Goal: Information Seeking & Learning: Learn about a topic

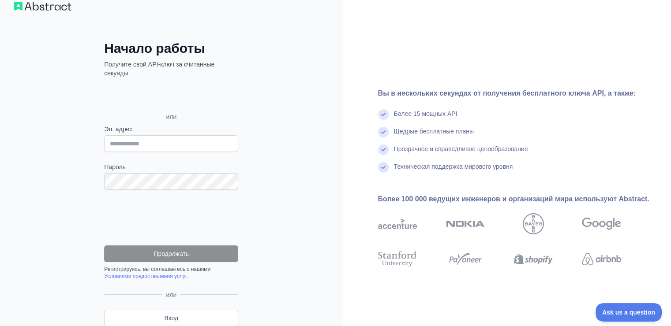
scroll to position [50, 0]
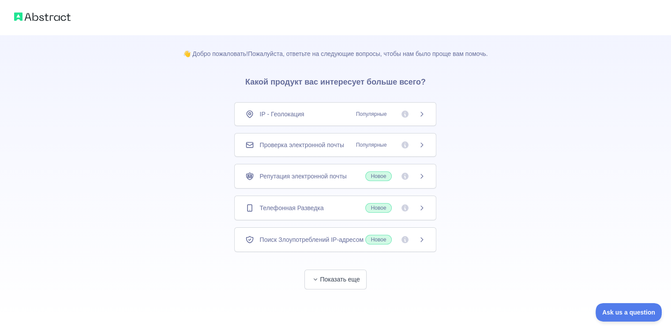
scroll to position [5, 0]
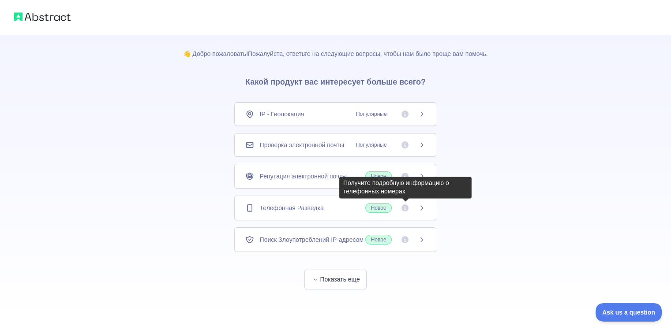
click at [404, 205] on icon at bounding box center [404, 208] width 7 height 7
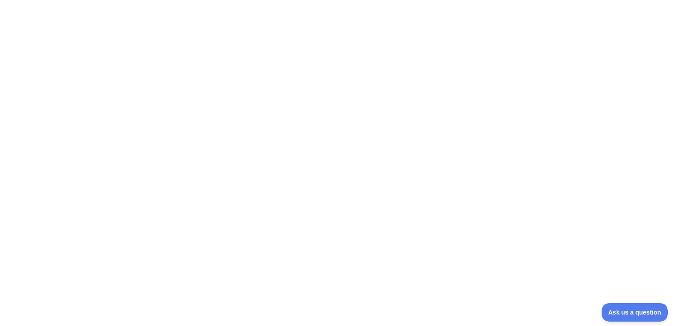
click at [404, 203] on div at bounding box center [338, 163] width 677 height 326
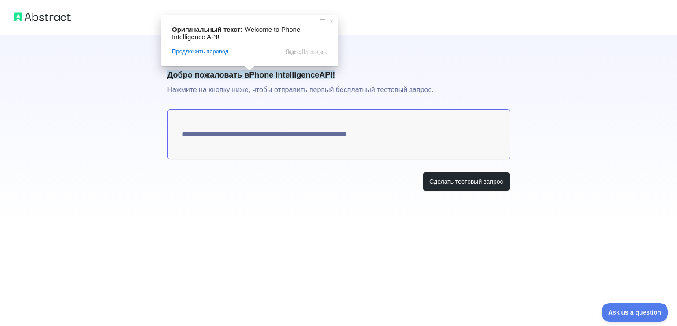
click at [392, 76] on h1 "Добро пожаловать в Phone Intelligence API!" at bounding box center [339, 75] width 343 height 12
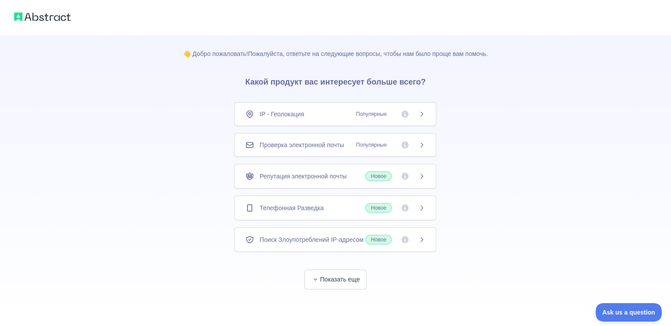
scroll to position [5, 0]
click at [342, 284] on ya-tr-span "Показать еще" at bounding box center [340, 279] width 40 height 9
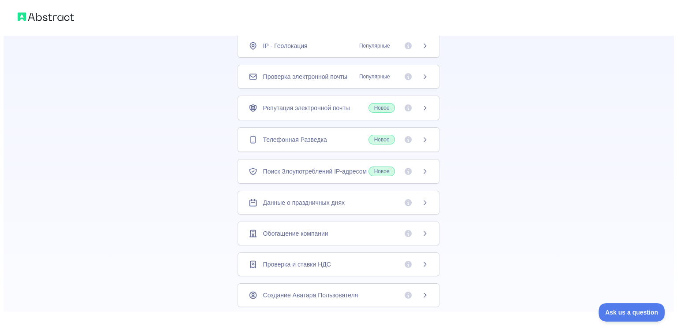
scroll to position [0, 0]
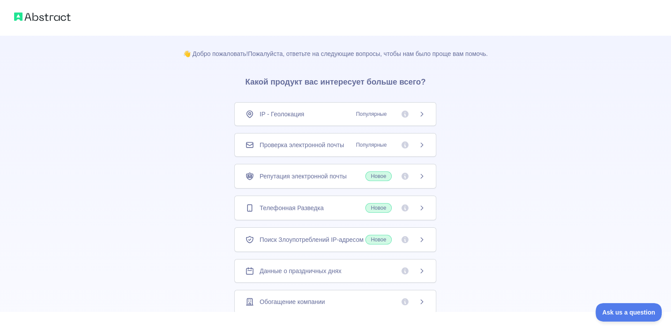
click at [52, 16] on img at bounding box center [42, 17] width 56 height 12
click at [27, 17] on img at bounding box center [42, 17] width 56 height 12
click at [18, 15] on img at bounding box center [42, 17] width 56 height 12
click at [421, 205] on icon at bounding box center [421, 208] width 7 height 7
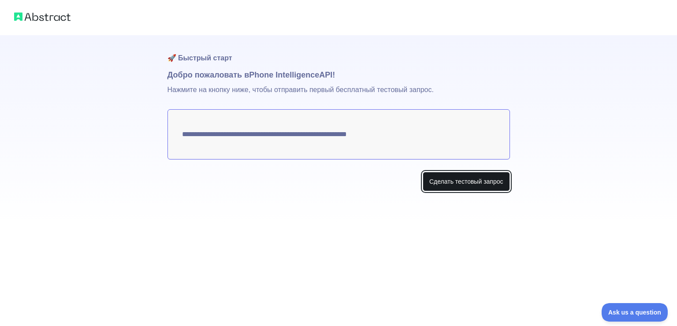
click at [499, 189] on button "Сделать тестовый запрос" at bounding box center [466, 182] width 87 height 20
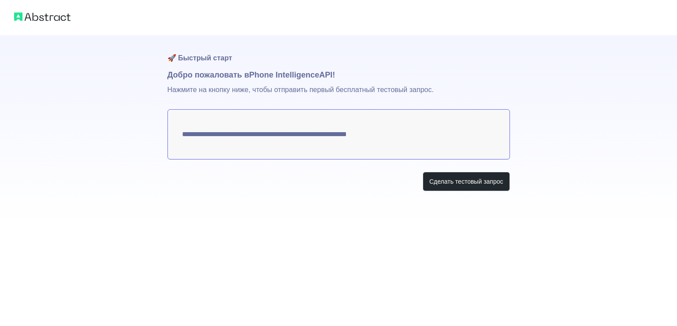
click at [517, 249] on div "**********" at bounding box center [338, 163] width 677 height 326
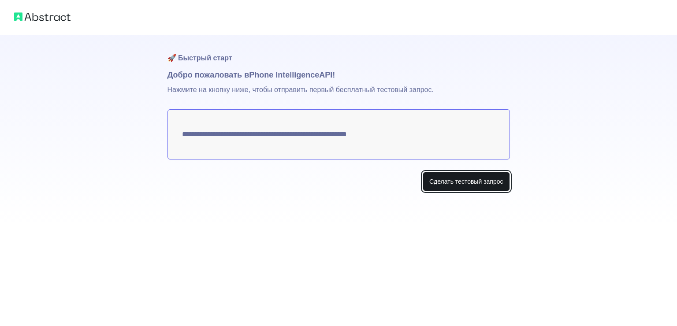
click at [483, 178] on ya-tr-span "Сделать тестовый запрос" at bounding box center [466, 181] width 74 height 9
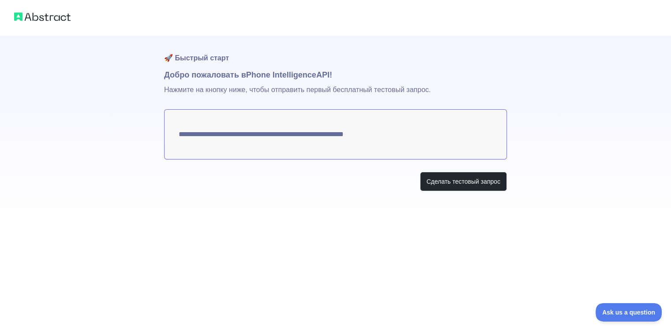
click at [529, 232] on div "**********" at bounding box center [335, 163] width 671 height 326
click at [449, 186] on ya-tr-span "Сделать тестовый запрос" at bounding box center [463, 181] width 74 height 9
click at [324, 132] on textarea "**********" at bounding box center [335, 134] width 343 height 50
drag, startPoint x: 349, startPoint y: 136, endPoint x: 369, endPoint y: 136, distance: 19.4
click at [369, 136] on textarea "**********" at bounding box center [335, 134] width 343 height 50
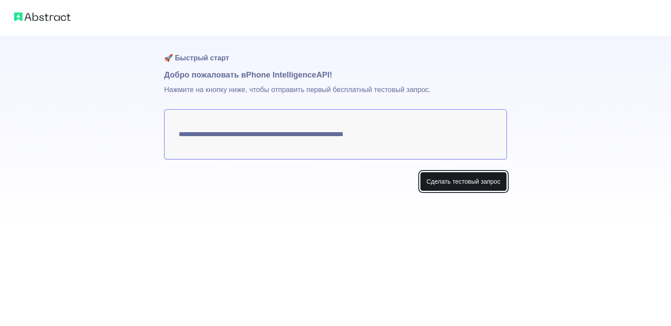
click at [454, 189] on button "Сделать тестовый запрос" at bounding box center [463, 182] width 87 height 20
click at [480, 179] on button "Make test request" at bounding box center [475, 182] width 62 height 20
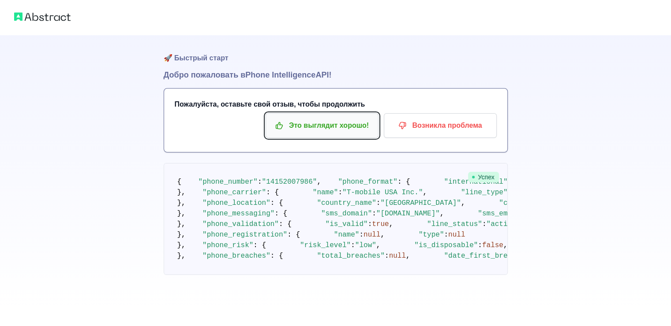
click at [323, 133] on button "Это выглядит хорошо!" at bounding box center [321, 125] width 113 height 25
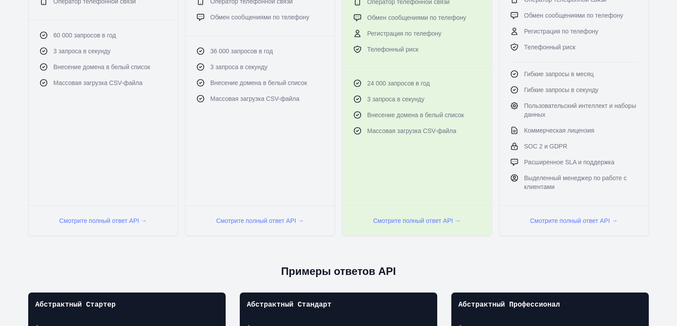
scroll to position [441, 0]
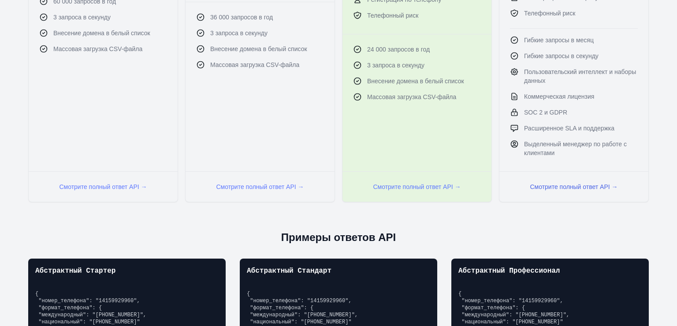
click at [575, 187] on button "Смотрите полный ответ API →" at bounding box center [574, 187] width 88 height 9
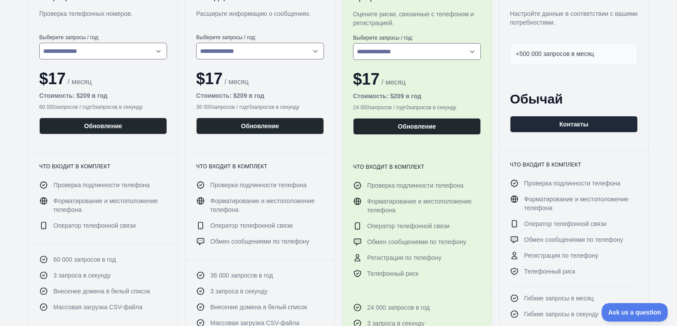
scroll to position [185, 0]
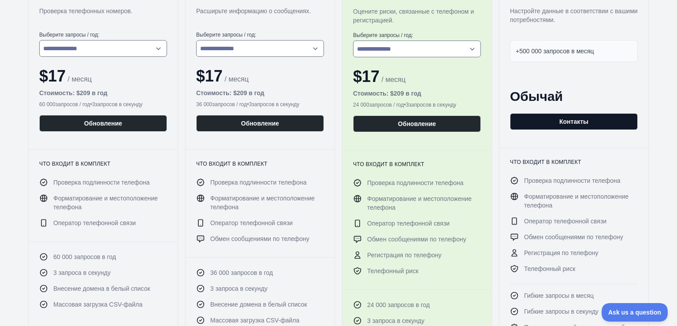
click at [549, 119] on button "Контакты" at bounding box center [574, 121] width 128 height 17
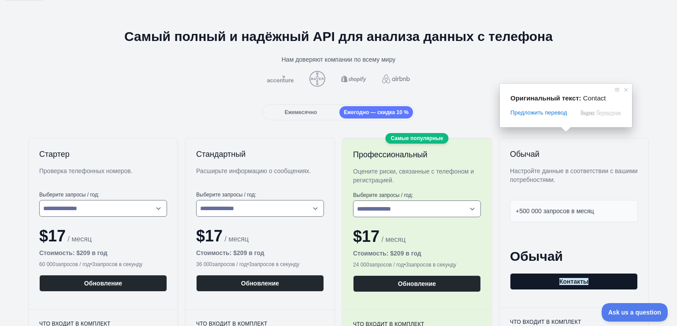
scroll to position [9, 0]
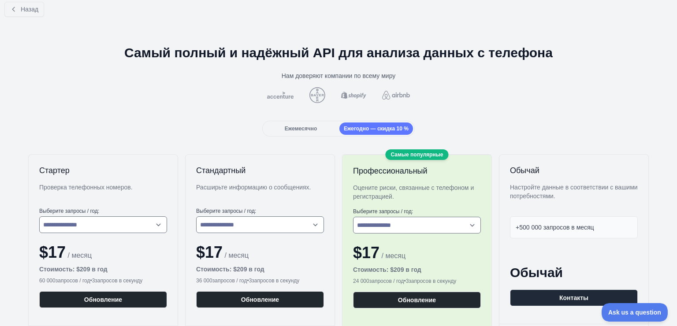
click at [306, 129] on ya-tr-span "Ежемесячно" at bounding box center [301, 129] width 32 height 6
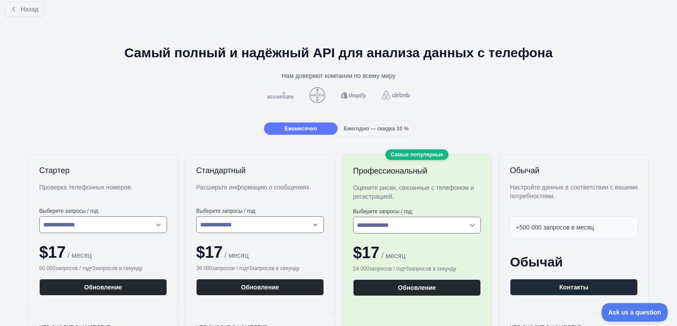
click at [377, 131] on div "Ежегодно — скидка 10 %" at bounding box center [377, 129] width 74 height 12
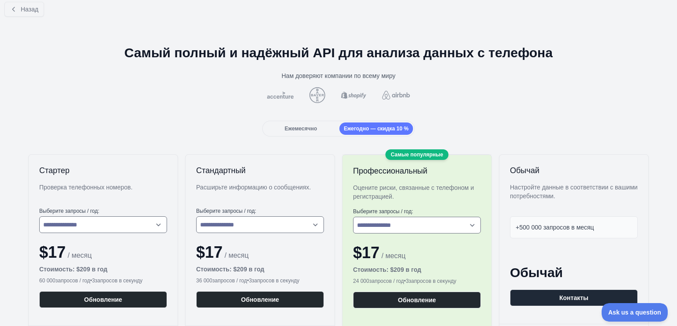
click at [313, 126] on ya-tr-span "Ежемесячно" at bounding box center [301, 129] width 32 height 6
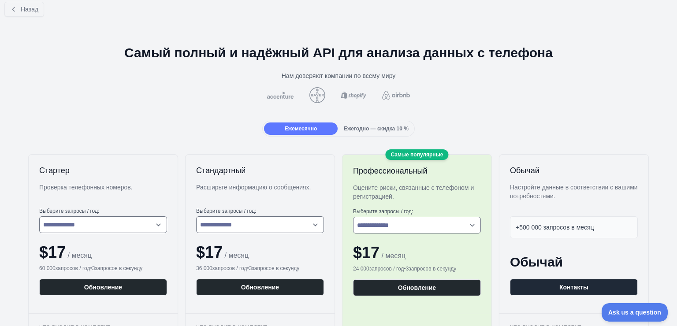
click at [359, 121] on div "Ежемесячно Ежегодно — скидка 10 %" at bounding box center [338, 129] width 153 height 16
click at [373, 127] on ya-tr-span "Ежегодно — скидка 10 %" at bounding box center [376, 129] width 65 height 6
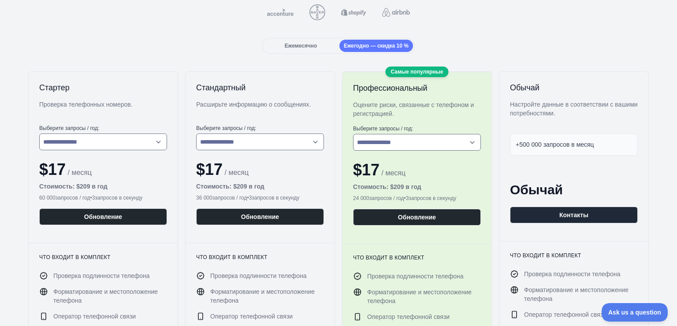
scroll to position [0, 0]
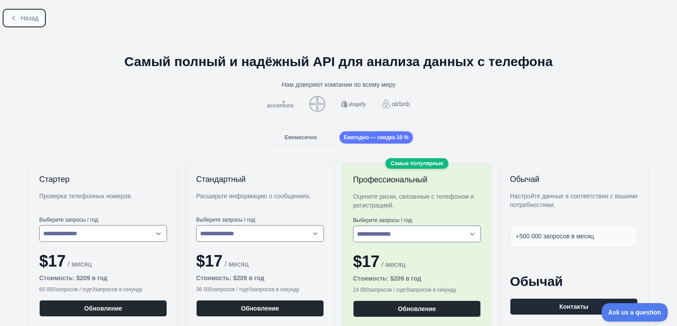
click at [21, 17] on ya-tr-span "Назад" at bounding box center [30, 18] width 18 height 7
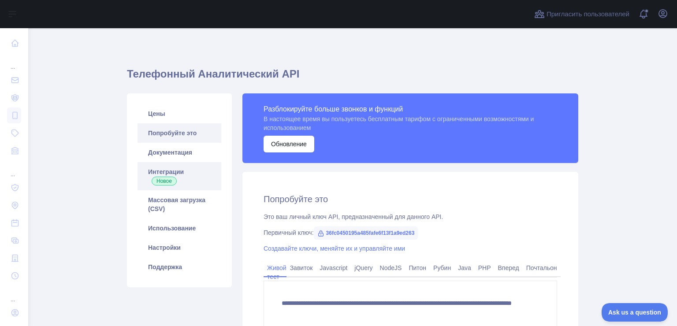
click at [179, 185] on link "Интеграции Новое" at bounding box center [180, 176] width 84 height 28
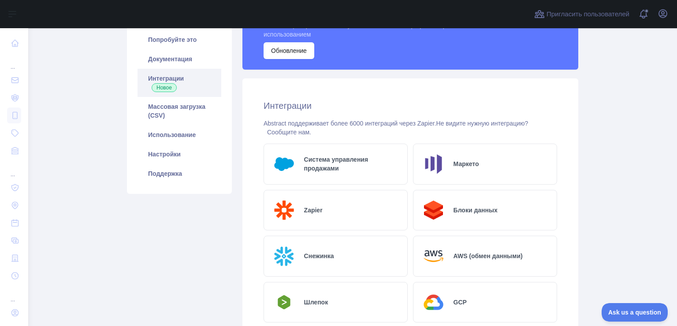
scroll to position [103, 0]
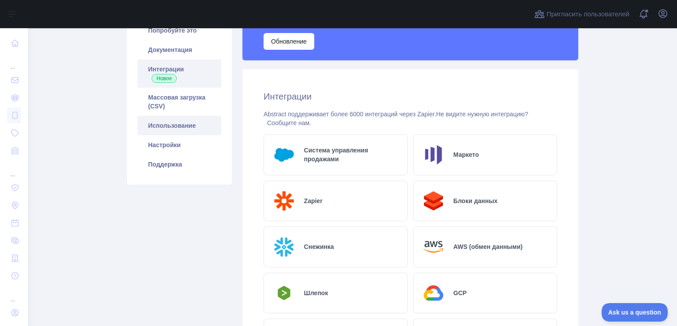
click at [188, 131] on link "Использование" at bounding box center [180, 125] width 84 height 19
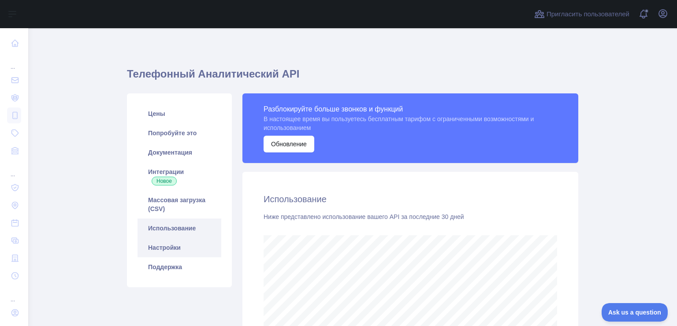
click at [180, 243] on link "Настройки" at bounding box center [180, 247] width 84 height 19
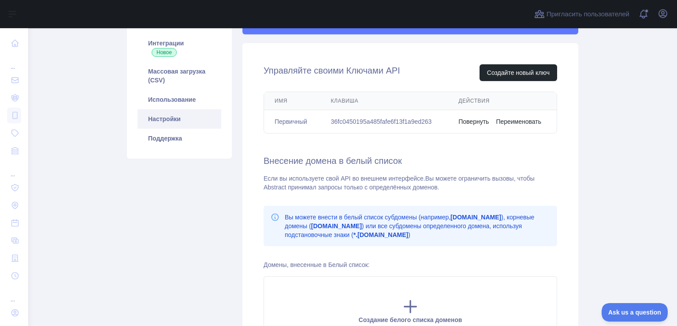
scroll to position [132, 0]
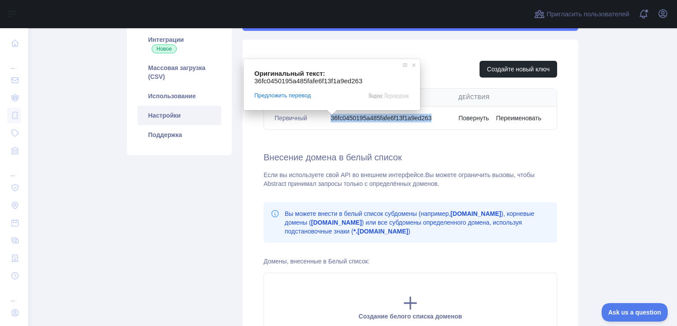
drag, startPoint x: 329, startPoint y: 119, endPoint x: 428, endPoint y: 117, distance: 98.8
click at [428, 117] on ya-tr-span "36fc0450195a485fafe6f13f1a9ed263" at bounding box center [381, 118] width 101 height 7
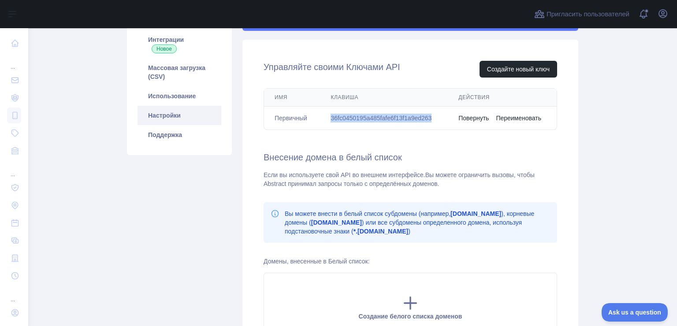
copy ya-tr-span "36fc0450195a485fafe6f13f1a9ed263"
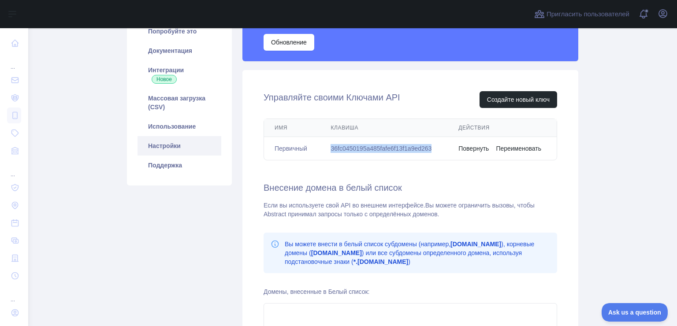
scroll to position [88, 0]
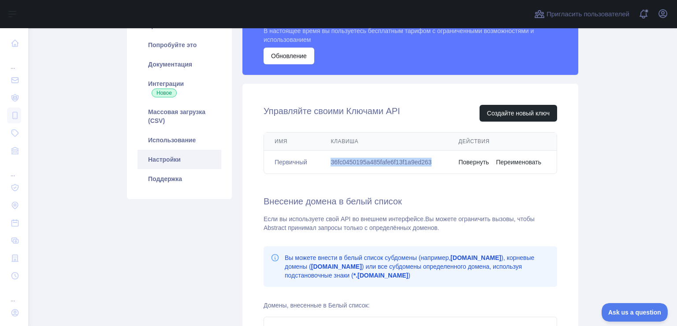
click at [321, 159] on td "36fc0450195a485fafe6f13f1a9ed263" at bounding box center [384, 162] width 128 height 23
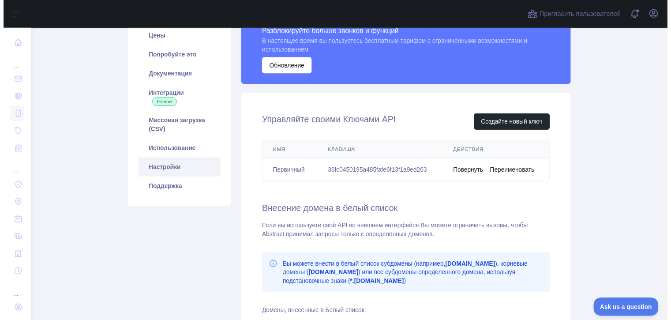
scroll to position [58, 0]
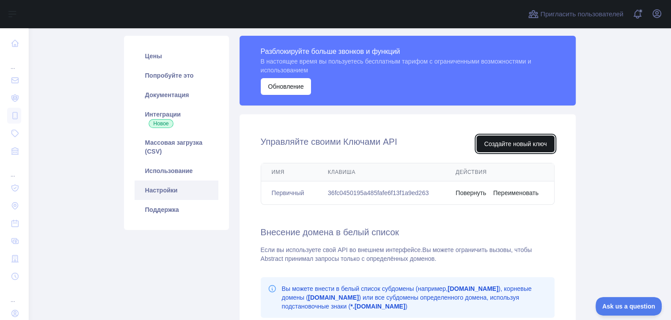
click at [549, 148] on button "Создайте новый ключ" at bounding box center [515, 143] width 78 height 17
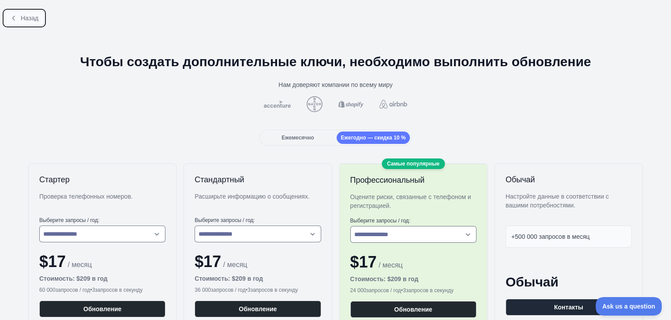
click at [16, 16] on icon at bounding box center [13, 18] width 7 height 7
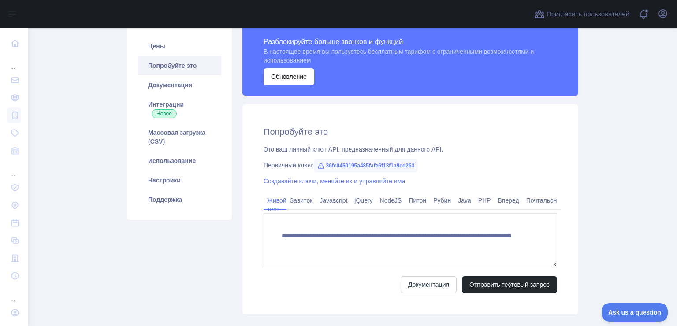
scroll to position [71, 0]
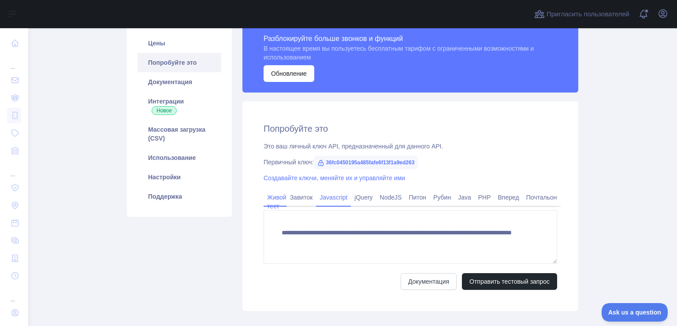
click at [335, 201] on ya-tr-span "Javascript" at bounding box center [334, 197] width 28 height 7
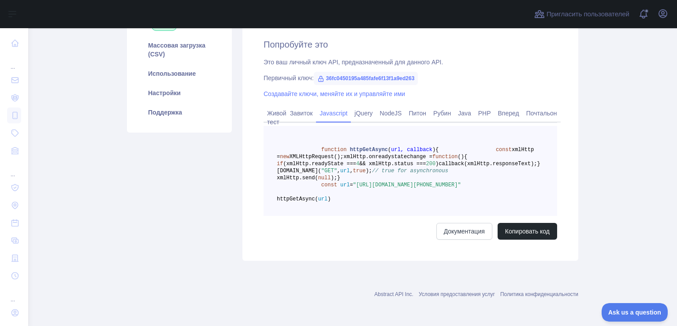
scroll to position [159, 0]
click at [362, 110] on ya-tr-span "jQuery" at bounding box center [363, 113] width 18 height 7
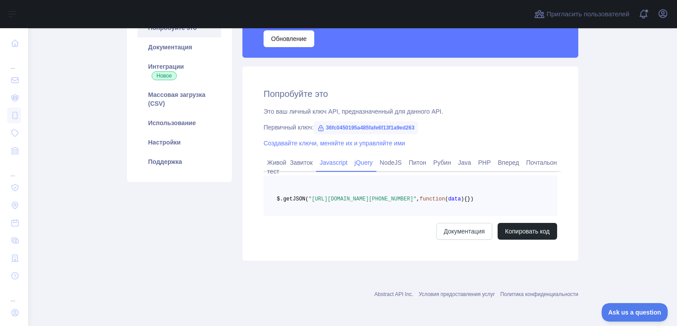
click at [329, 156] on link "Javascript" at bounding box center [333, 163] width 35 height 14
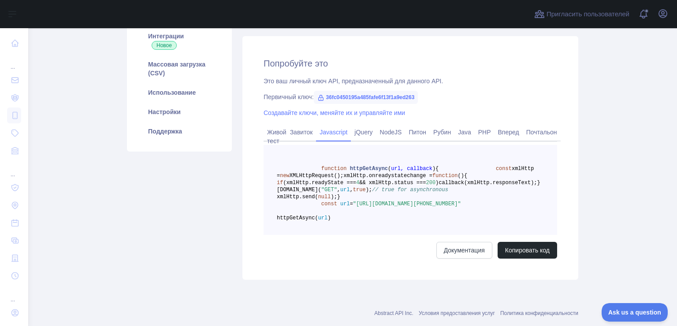
scroll to position [109, 0]
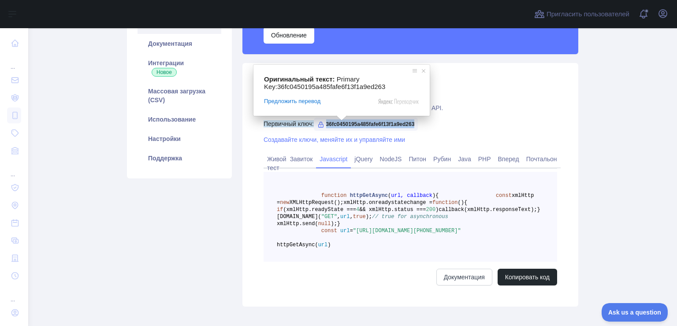
drag, startPoint x: 326, startPoint y: 124, endPoint x: 416, endPoint y: 125, distance: 90.0
click at [416, 125] on span "36fc0450195a485fafe6f13f1a9ed263" at bounding box center [366, 124] width 104 height 13
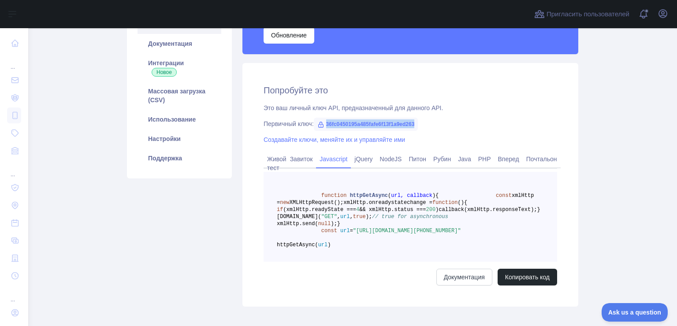
copy ya-tr-span "36fc0450195a485fafe6f13f1a9ed263"
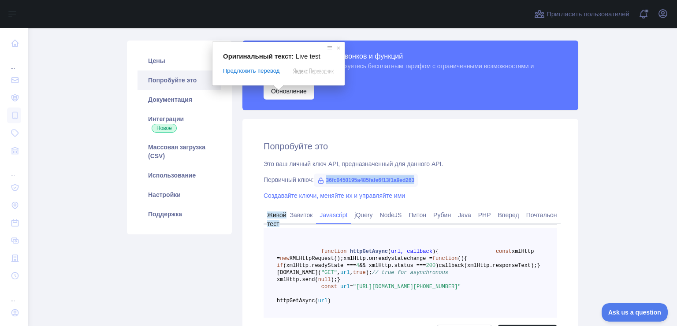
scroll to position [44, 0]
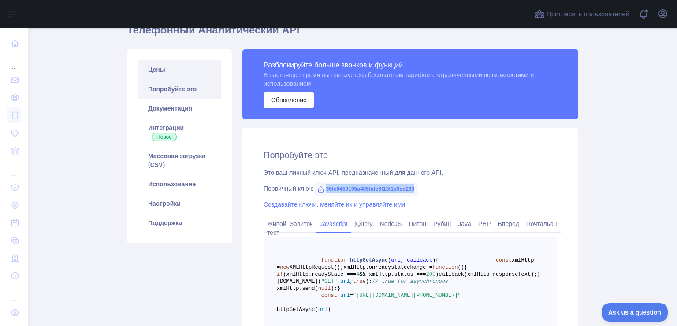
click at [164, 77] on link "Цены" at bounding box center [180, 69] width 84 height 19
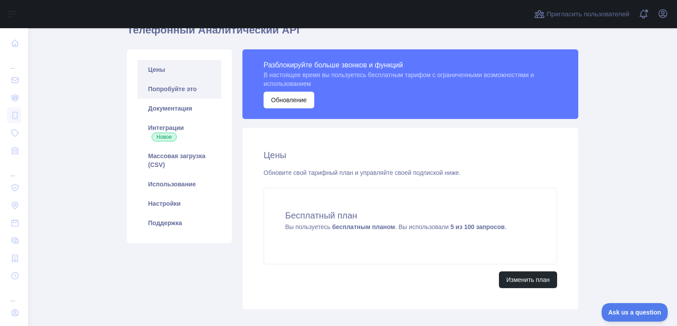
click at [175, 93] on ya-tr-span "Попробуйте это" at bounding box center [172, 89] width 49 height 7
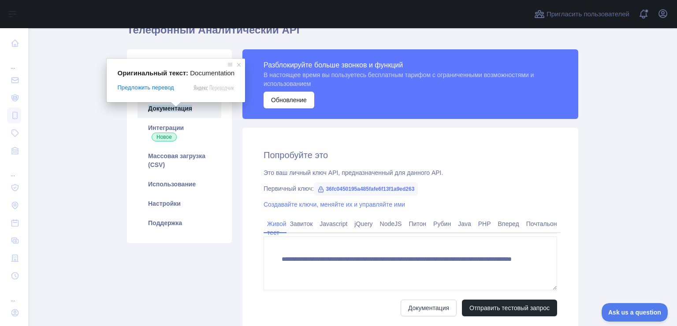
click at [176, 109] on ya-tr-span "Документация" at bounding box center [170, 108] width 44 height 7
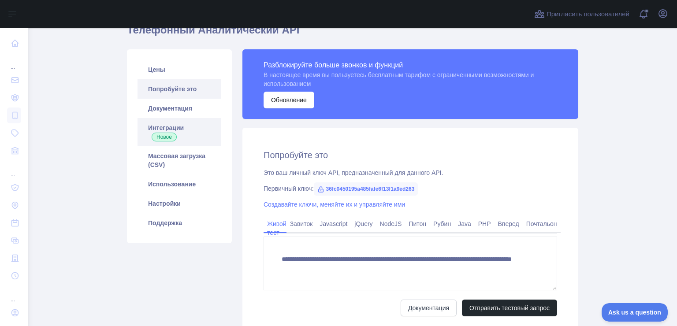
click at [194, 132] on link "Интеграции Новое" at bounding box center [180, 132] width 84 height 28
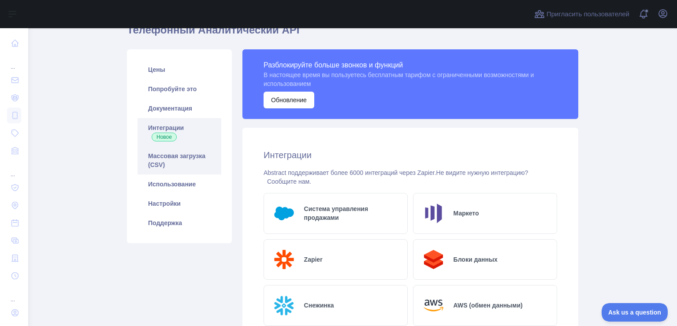
click at [188, 163] on link "Массовая загрузка (CSV)" at bounding box center [180, 160] width 84 height 28
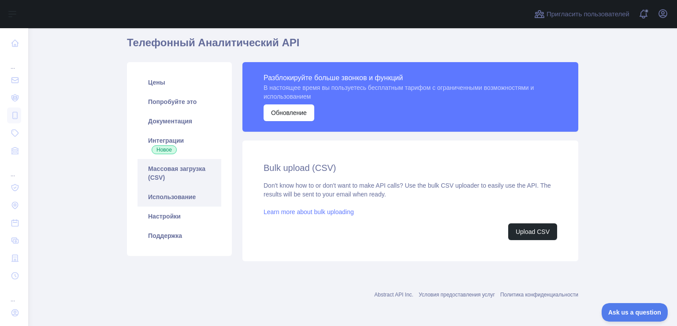
scroll to position [40, 0]
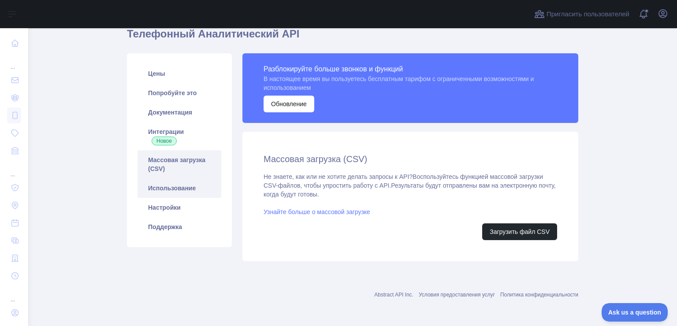
click at [183, 194] on link "Использование" at bounding box center [180, 188] width 84 height 19
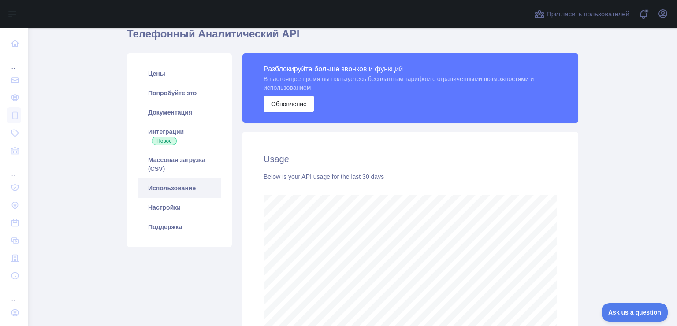
scroll to position [298, 642]
click at [183, 203] on link "Настройки" at bounding box center [180, 207] width 84 height 19
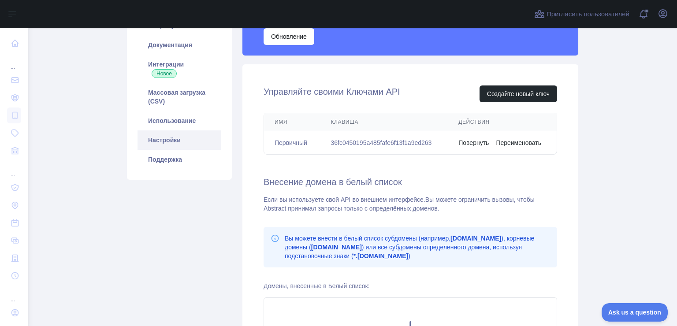
scroll to position [102, 0]
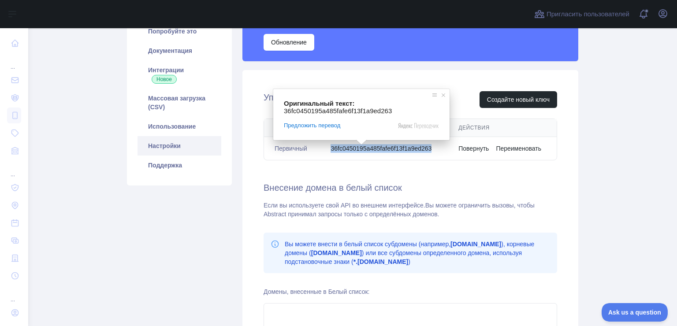
drag, startPoint x: 330, startPoint y: 150, endPoint x: 428, endPoint y: 148, distance: 98.3
click at [428, 148] on ya-tr-span "36fc0450195a485fafe6f13f1a9ed263" at bounding box center [381, 148] width 101 height 7
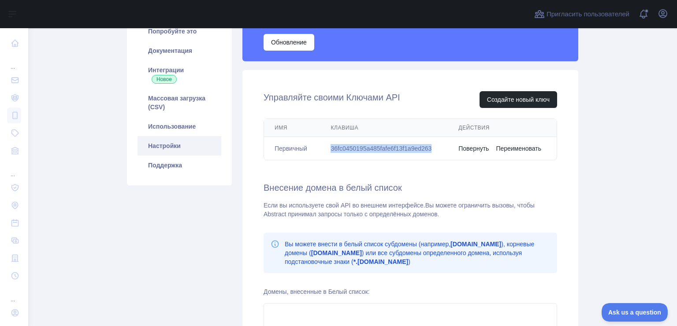
copy ya-tr-span "36fc0450195a485fafe6f13f1a9ed263"
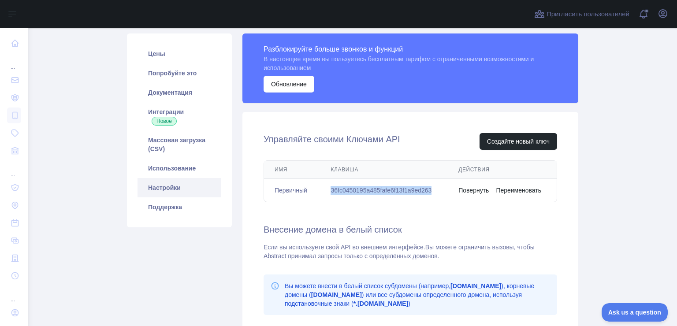
scroll to position [88, 0]
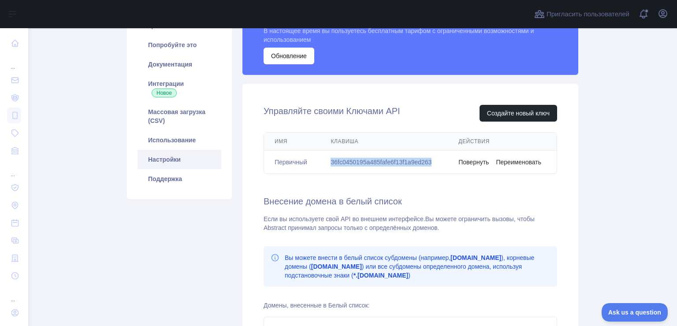
drag, startPoint x: 360, startPoint y: 161, endPoint x: 330, endPoint y: 157, distance: 30.7
click at [360, 161] on ya-tr-span "36fc0450195a485fafe6f13f1a9ed263" at bounding box center [381, 162] width 101 height 7
click at [331, 160] on ya-tr-span "36fc0450195a485fafe6f13f1a9ed263" at bounding box center [381, 162] width 101 height 7
drag, startPoint x: 329, startPoint y: 160, endPoint x: 343, endPoint y: 161, distance: 14.1
click at [343, 161] on ya-tr-span "36fc0450195a485fafe6f13f1a9ed263" at bounding box center [381, 162] width 101 height 7
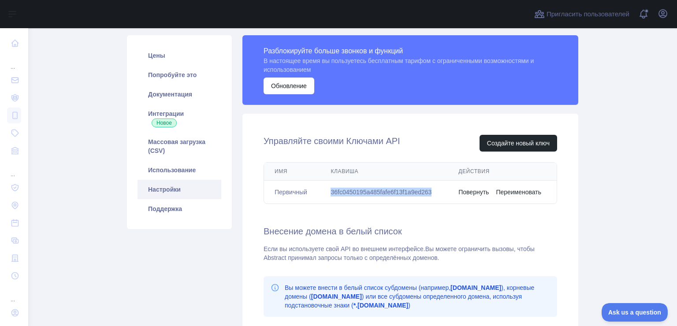
scroll to position [44, 0]
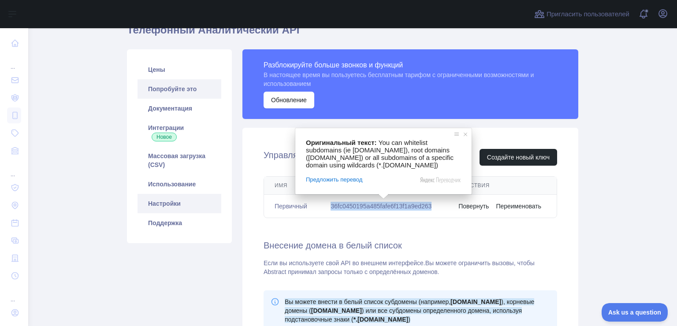
click at [177, 93] on link "Попробуйте это" at bounding box center [180, 88] width 84 height 19
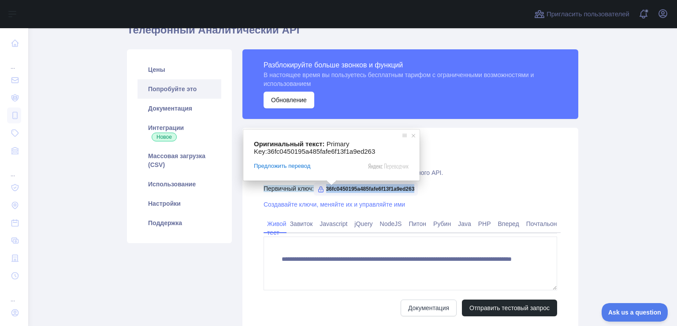
drag, startPoint x: 326, startPoint y: 189, endPoint x: 415, endPoint y: 189, distance: 89.1
click at [415, 189] on ya-tr-span "36fc0450195a485fafe6f13f1a9ed263" at bounding box center [370, 189] width 89 height 6
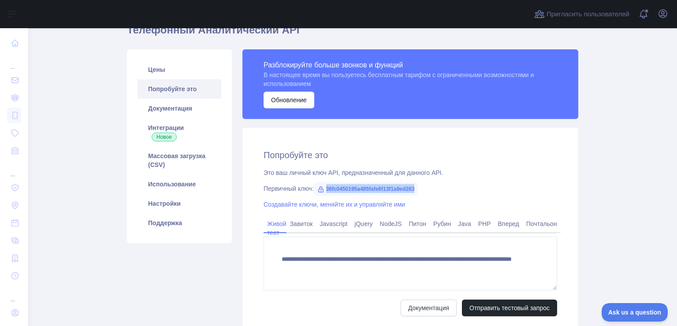
copy ya-tr-span "36fc0450195a485fafe6f13f1a9ed263"
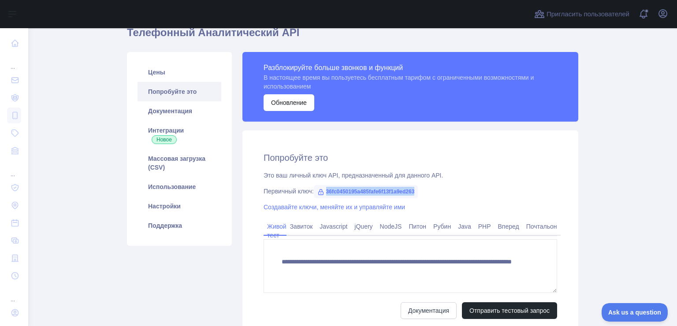
scroll to position [44, 0]
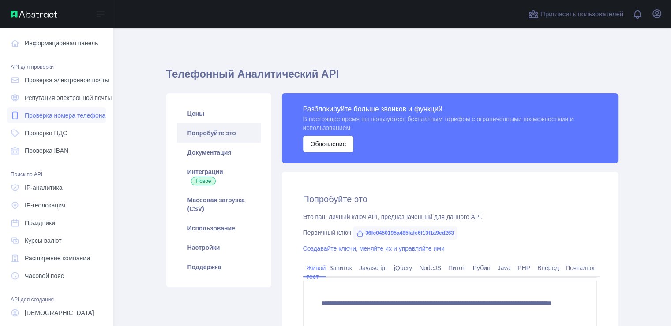
click at [60, 123] on link "Проверка номера телефона" at bounding box center [56, 116] width 99 height 16
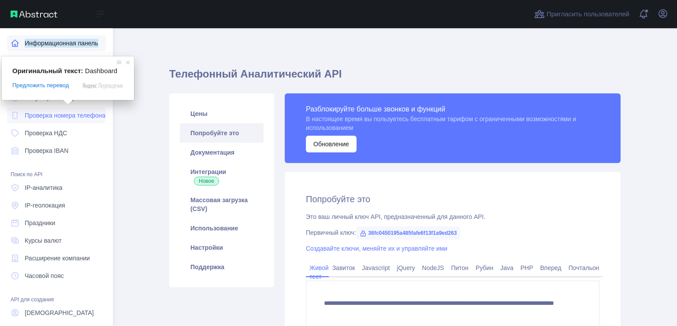
click at [52, 48] on ya-tr-span "Информационная панель" at bounding box center [62, 43] width 74 height 9
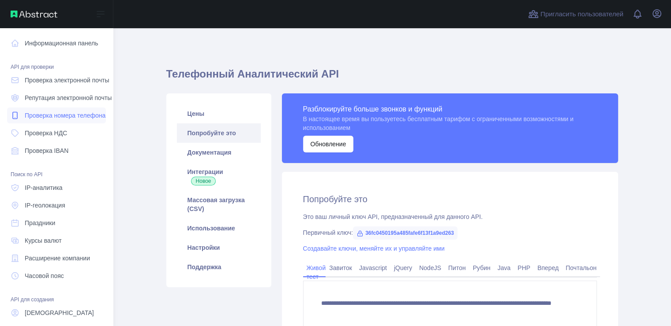
click at [45, 119] on ya-tr-span "Проверка номера телефона" at bounding box center [65, 115] width 81 height 7
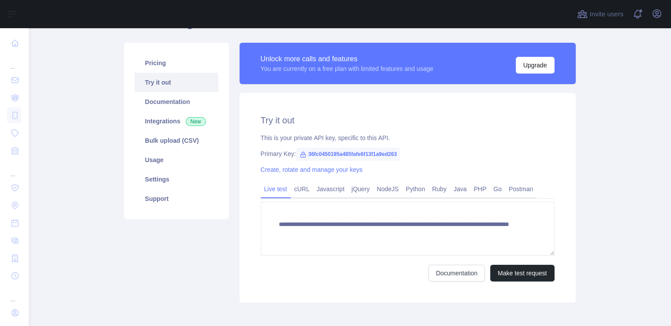
scroll to position [48, 0]
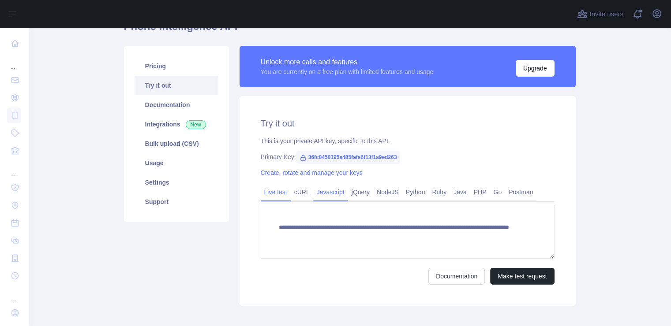
click at [319, 193] on ya-tr-span "Javascript" at bounding box center [331, 192] width 28 height 7
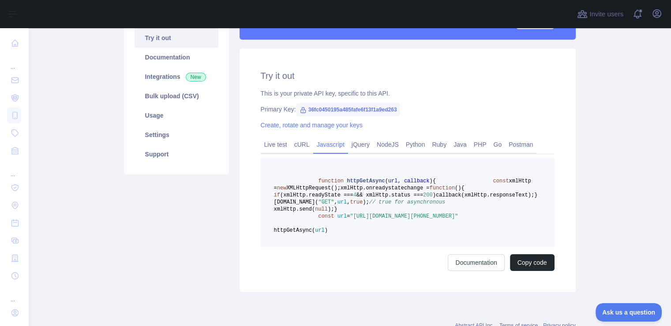
scroll to position [125, 0]
